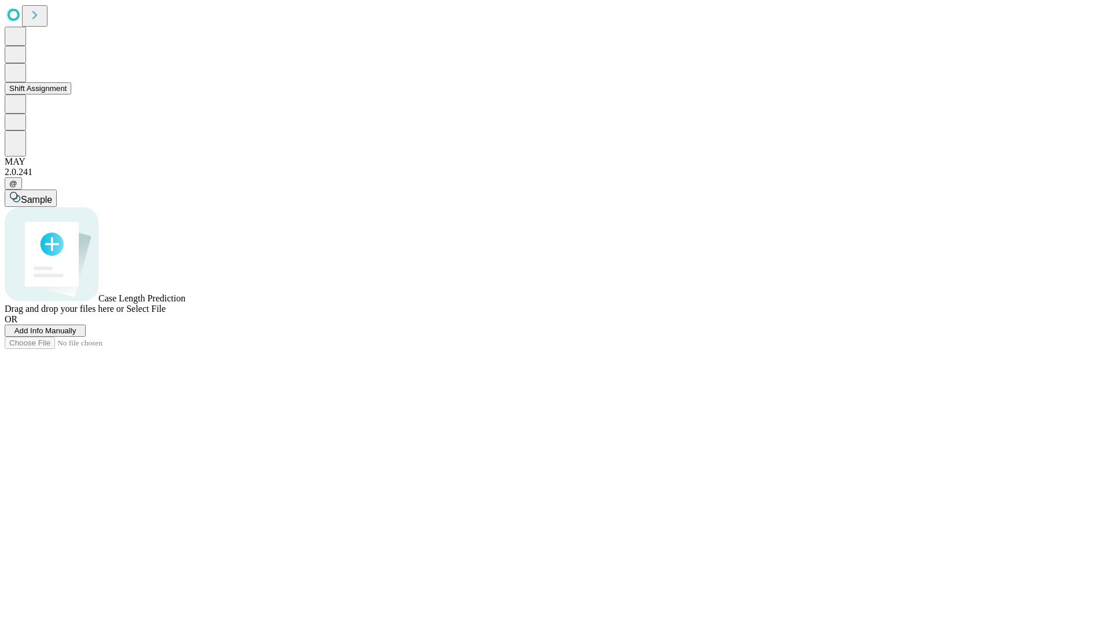
click at [71, 94] on button "Shift Assignment" at bounding box center [38, 88] width 67 height 12
